Goal: Transaction & Acquisition: Subscribe to service/newsletter

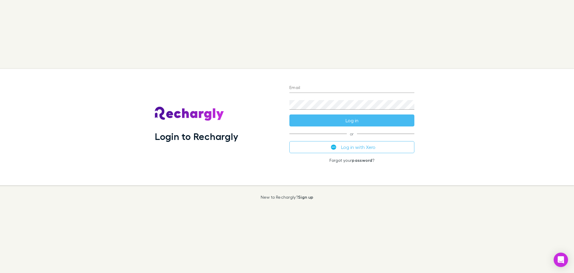
click at [323, 90] on input "Email" at bounding box center [352, 88] width 125 height 10
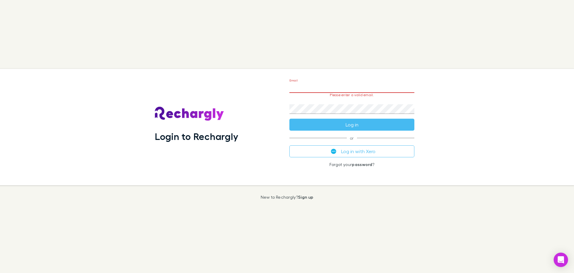
type input "**********"
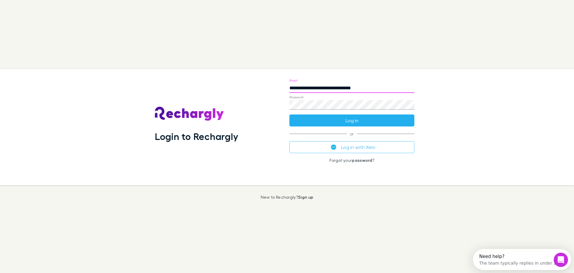
click at [366, 121] on button "Log in" at bounding box center [352, 120] width 125 height 12
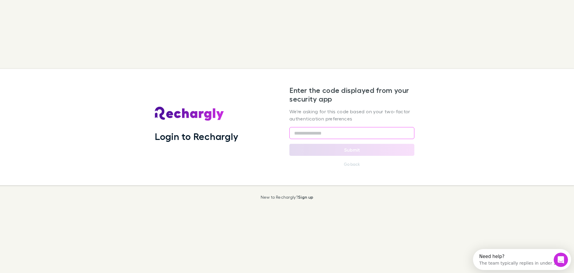
click at [317, 133] on input "text" at bounding box center [352, 133] width 125 height 12
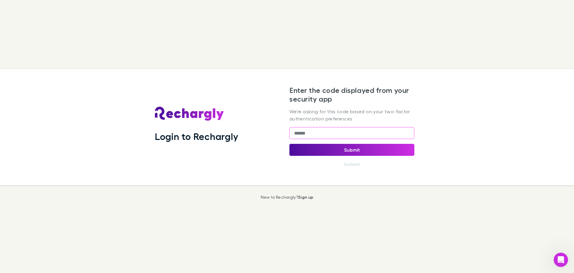
type input "******"
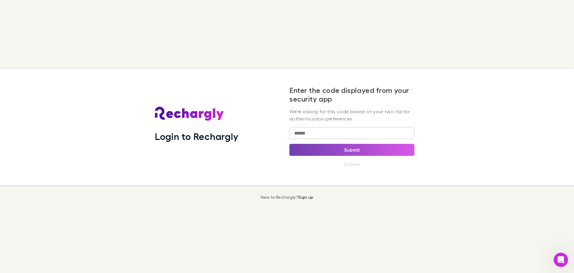
click at [347, 147] on button "Submit" at bounding box center [352, 150] width 125 height 12
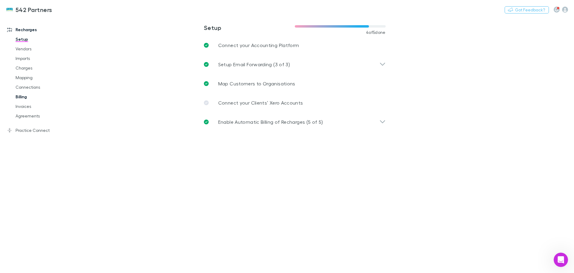
click at [30, 96] on link "Billing" at bounding box center [45, 97] width 71 height 10
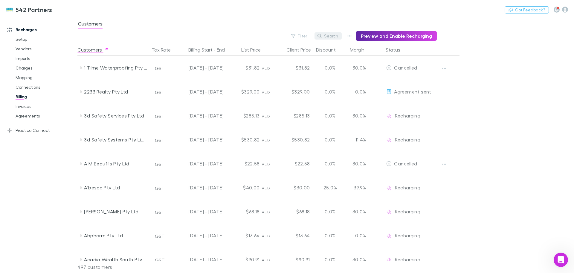
click at [332, 36] on button "Search" at bounding box center [328, 35] width 27 height 7
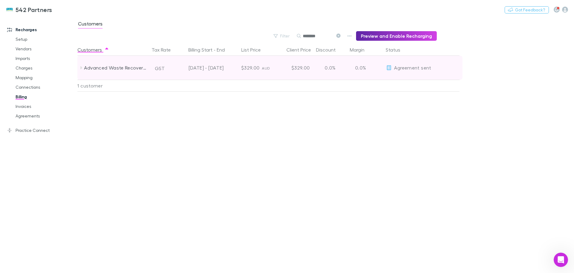
type input "********"
click at [81, 68] on icon at bounding box center [81, 67] width 2 height 3
click at [400, 69] on span "Agreement sent" at bounding box center [412, 68] width 37 height 6
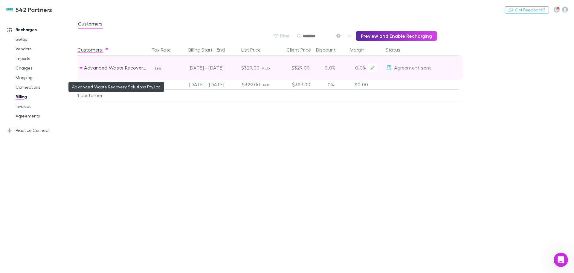
click at [127, 68] on div "Advanced Waste Recovery Solutions Pty Ltd" at bounding box center [115, 68] width 63 height 24
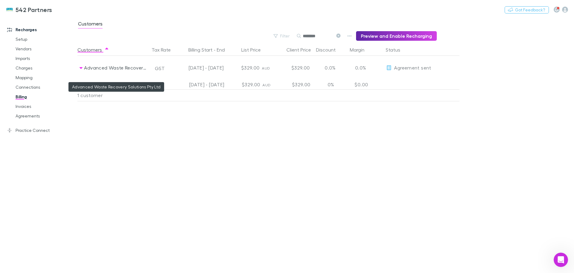
drag, startPoint x: 141, startPoint y: 70, endPoint x: 347, endPoint y: 141, distance: 218.7
click at [347, 141] on div "Customers Tax Rate Billing Start - End List Price Client Price Discount Margin …" at bounding box center [282, 158] width 411 height 229
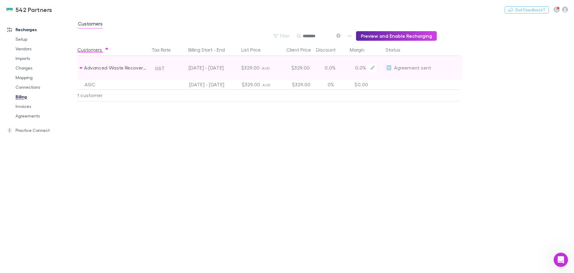
click at [335, 68] on div "0.0%" at bounding box center [330, 68] width 36 height 24
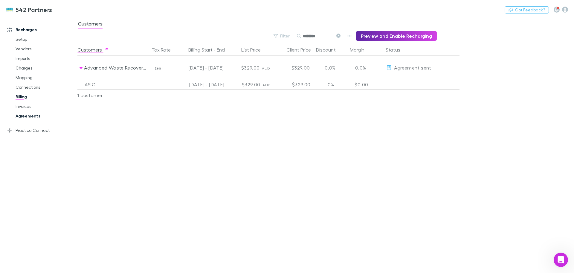
click at [25, 116] on link "Agreements" at bounding box center [45, 116] width 71 height 10
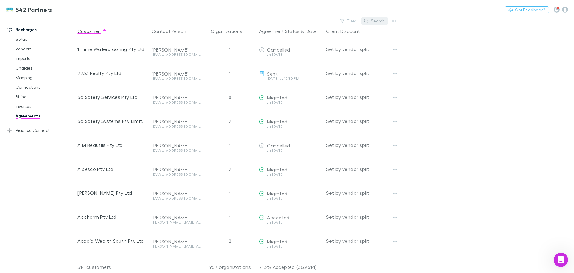
click at [377, 20] on button "Search" at bounding box center [374, 20] width 27 height 7
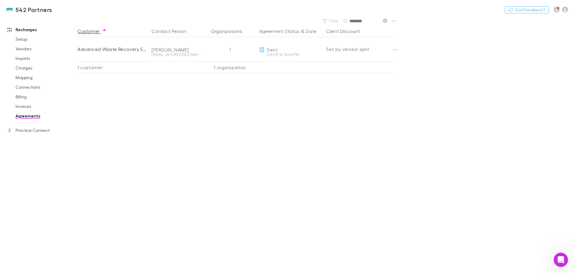
type input "********"
click at [481, 80] on main "Filter Search ******** Customer Contact Person Organizations Agreement Status &…" at bounding box center [325, 145] width 497 height 256
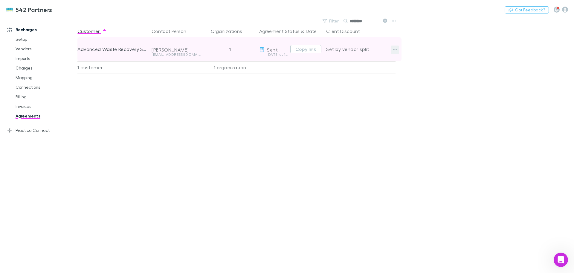
click at [393, 48] on icon "button" at bounding box center [395, 49] width 4 height 5
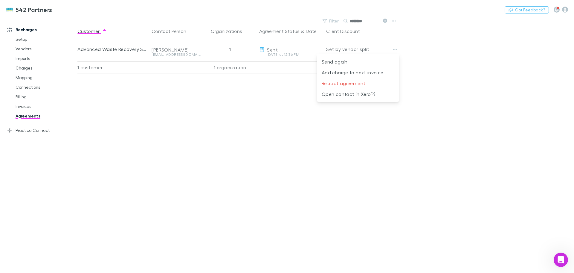
click at [445, 71] on div at bounding box center [287, 136] width 574 height 273
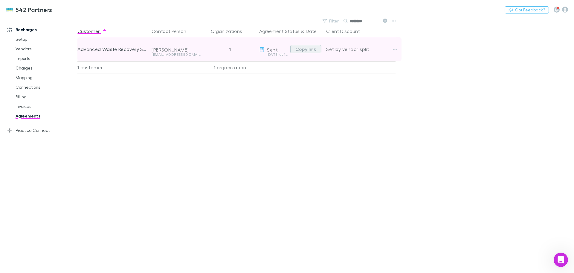
click at [310, 50] on button "Copy link" at bounding box center [305, 49] width 31 height 8
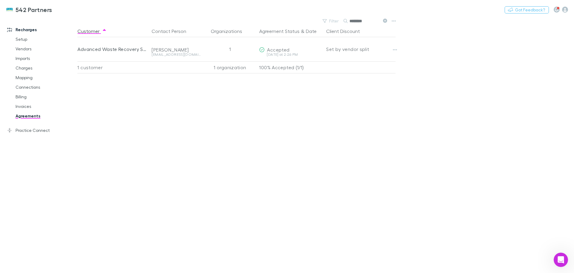
click at [383, 20] on icon at bounding box center [385, 21] width 4 height 4
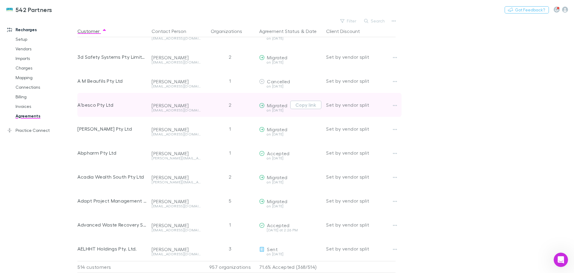
scroll to position [100, 0]
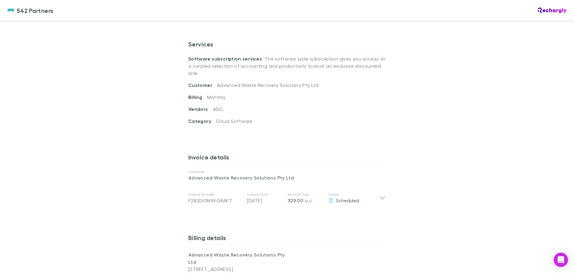
scroll to position [299, 0]
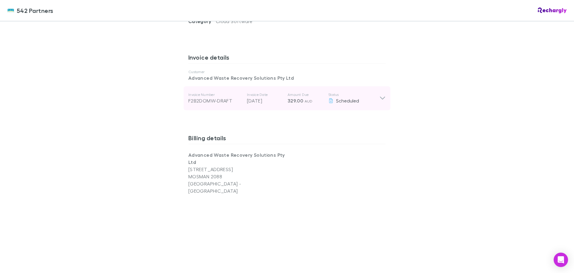
click at [382, 97] on icon at bounding box center [382, 98] width 5 height 3
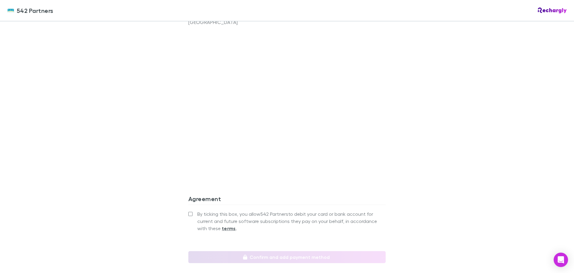
scroll to position [548, 0]
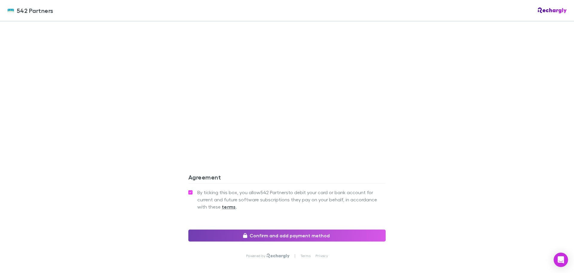
click at [282, 229] on button "Confirm and add payment method" at bounding box center [286, 235] width 197 height 12
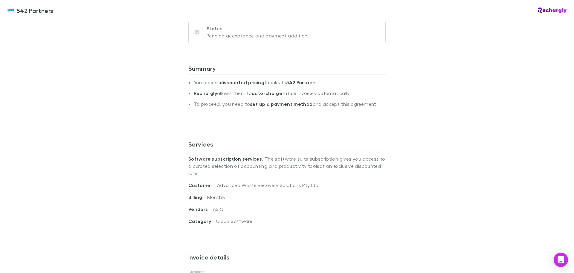
scroll to position [150, 0]
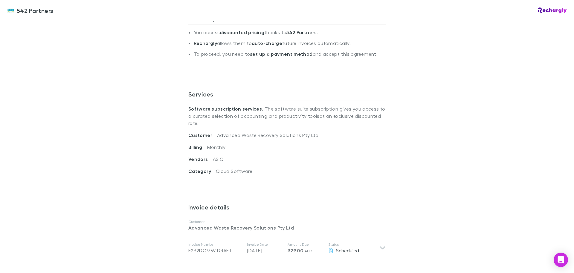
click at [211, 148] on div "Billing Monthly" at bounding box center [286, 149] width 197 height 12
click at [211, 144] on span "Monthly" at bounding box center [216, 147] width 19 height 6
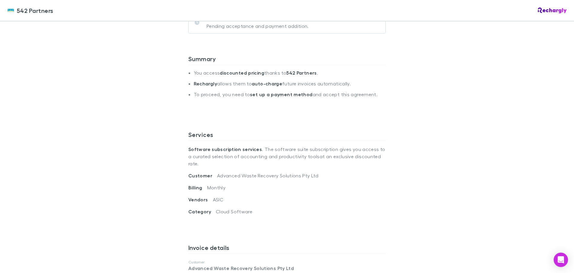
scroll to position [0, 0]
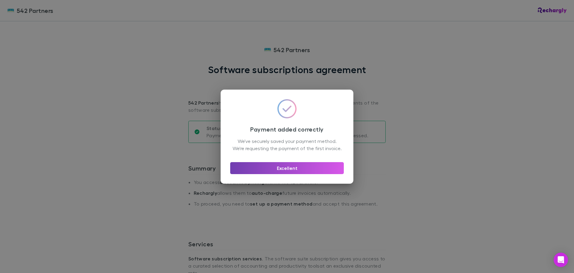
click at [290, 173] on button "Excellent" at bounding box center [287, 168] width 114 height 12
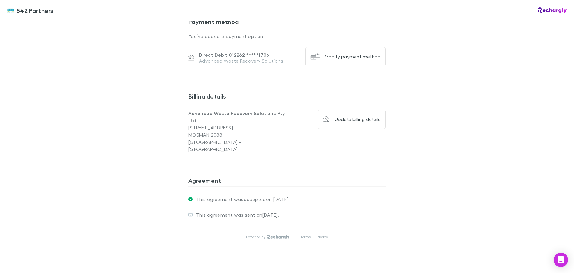
scroll to position [166, 0]
